Goal: Task Accomplishment & Management: Manage account settings

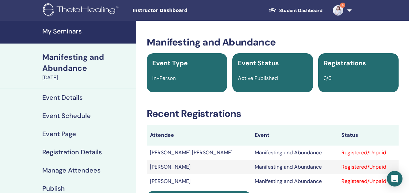
scroll to position [37, 0]
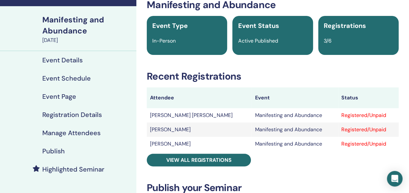
drag, startPoint x: 149, startPoint y: 55, endPoint x: 135, endPoint y: 52, distance: 14.6
click at [135, 52] on link "Event Details" at bounding box center [68, 60] width 136 height 18
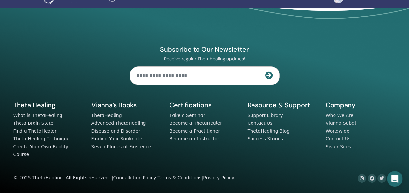
scroll to position [5, 0]
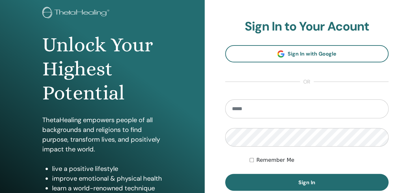
scroll to position [44, 0]
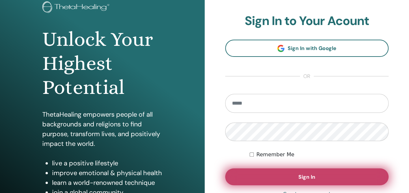
type input "**********"
click at [267, 178] on button "Sign In" at bounding box center [307, 177] width 164 height 17
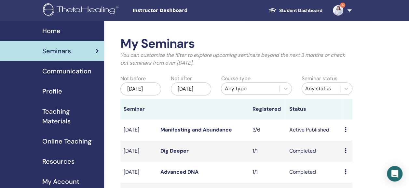
drag, startPoint x: 308, startPoint y: 37, endPoint x: 217, endPoint y: 30, distance: 90.7
drag, startPoint x: 217, startPoint y: 30, endPoint x: 210, endPoint y: 28, distance: 7.4
drag, startPoint x: 378, startPoint y: 89, endPoint x: 326, endPoint y: 36, distance: 73.9
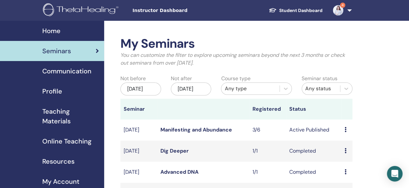
click at [346, 132] on icon at bounding box center [346, 129] width 2 height 5
drag, startPoint x: 362, startPoint y: 112, endPoint x: 215, endPoint y: 9, distance: 180.0
click at [215, 9] on span "Instructor Dashboard" at bounding box center [181, 10] width 98 height 7
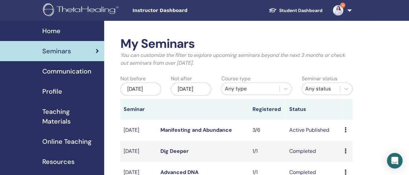
drag, startPoint x: 218, startPoint y: 30, endPoint x: 372, endPoint y: 106, distance: 171.9
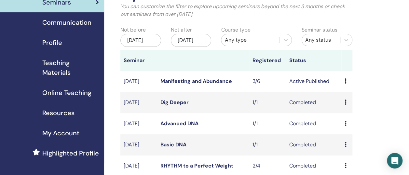
scroll to position [47, 0]
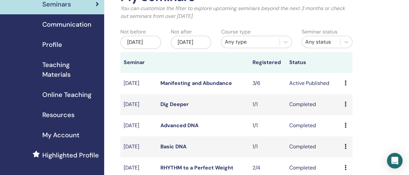
click at [218, 87] on link "Manifesting and Abundance" at bounding box center [196, 83] width 72 height 7
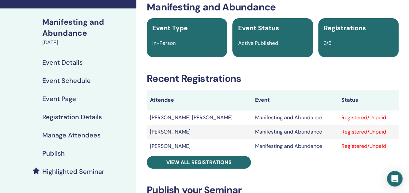
scroll to position [33, 0]
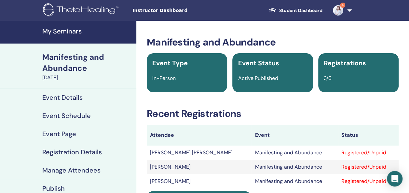
click at [61, 31] on h4 "My Seminars" at bounding box center [87, 31] width 90 height 8
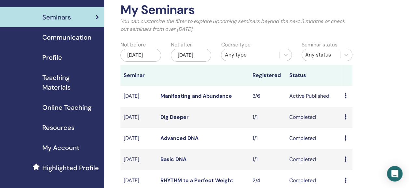
scroll to position [33, 0]
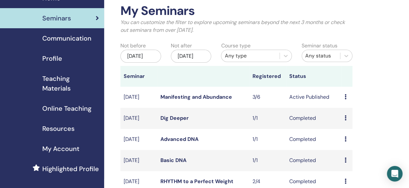
click at [345, 100] on icon at bounding box center [346, 96] width 2 height 5
